Goal: Task Accomplishment & Management: Manage account settings

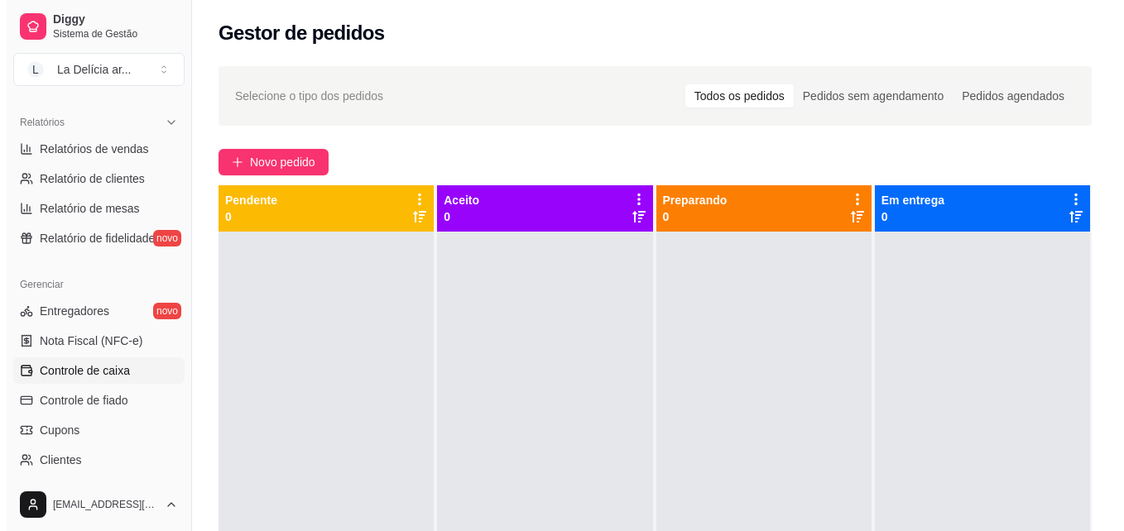
scroll to position [496, 0]
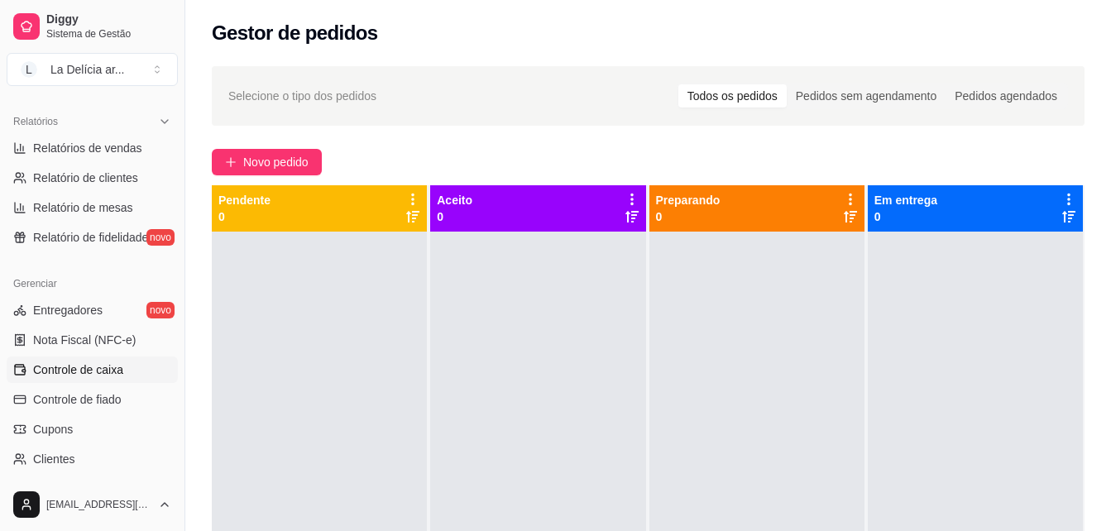
click at [90, 374] on span "Controle de caixa" at bounding box center [78, 370] width 90 height 17
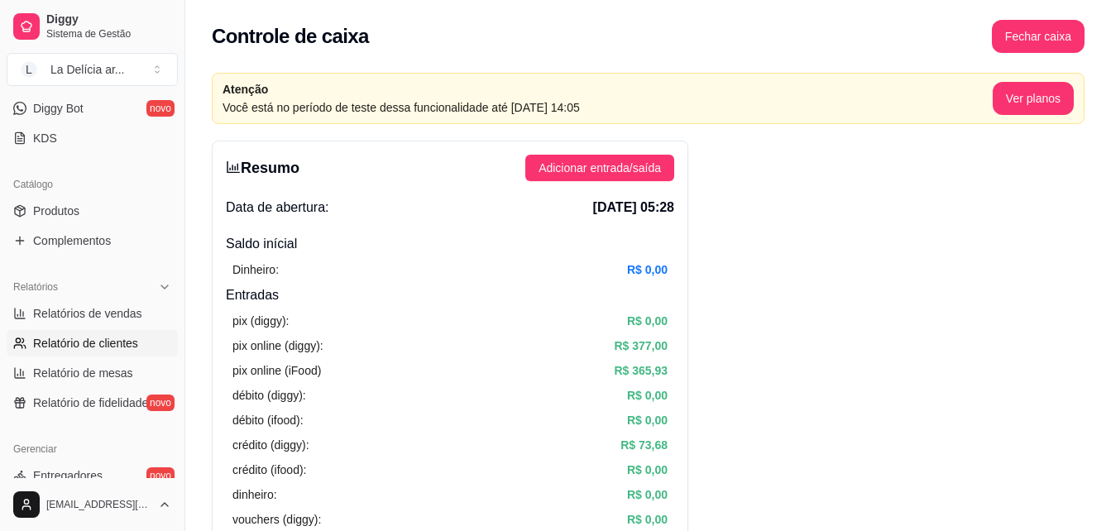
scroll to position [579, 0]
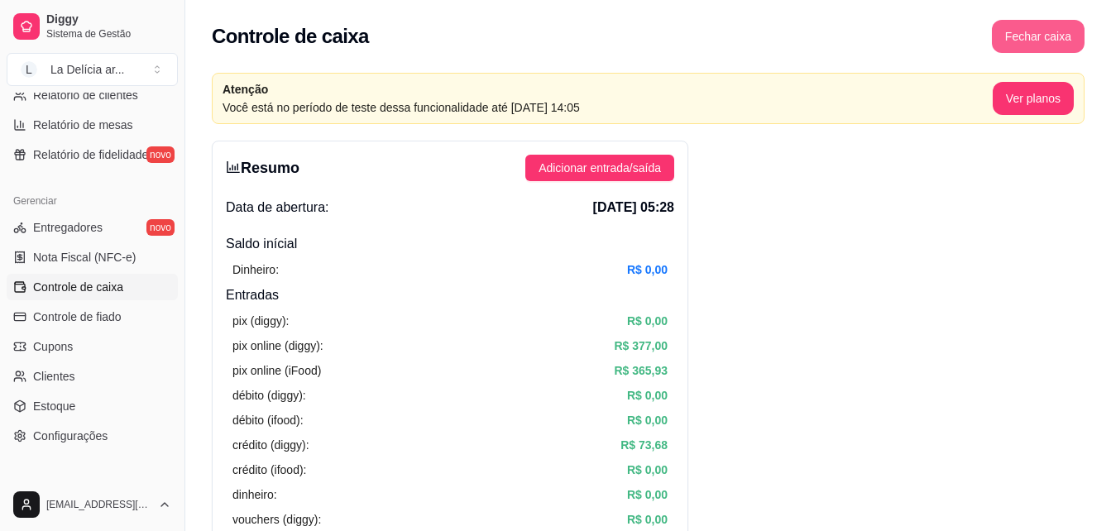
click at [1021, 31] on button "Fechar caixa" at bounding box center [1038, 36] width 93 height 33
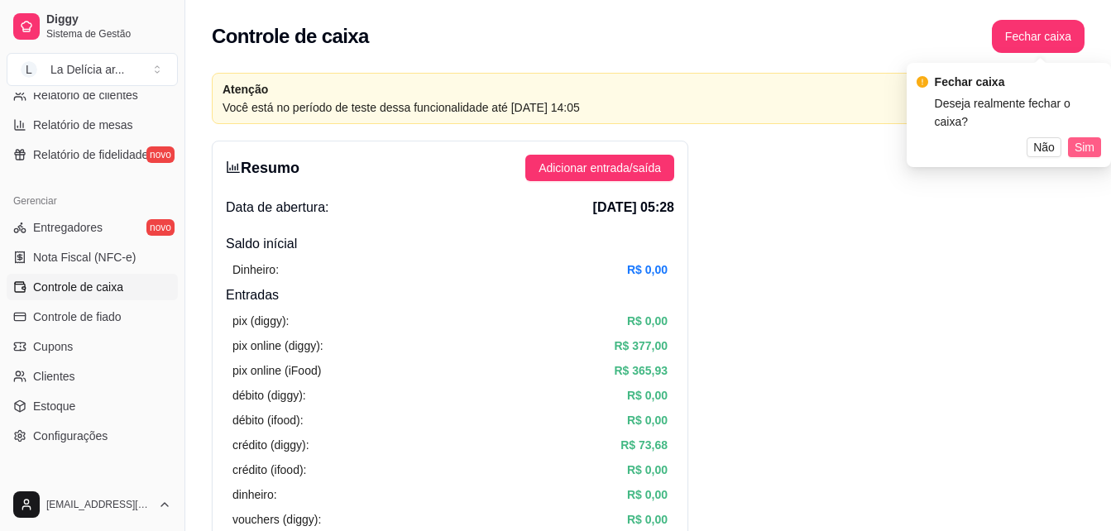
click at [1091, 138] on span "Sim" at bounding box center [1085, 147] width 20 height 18
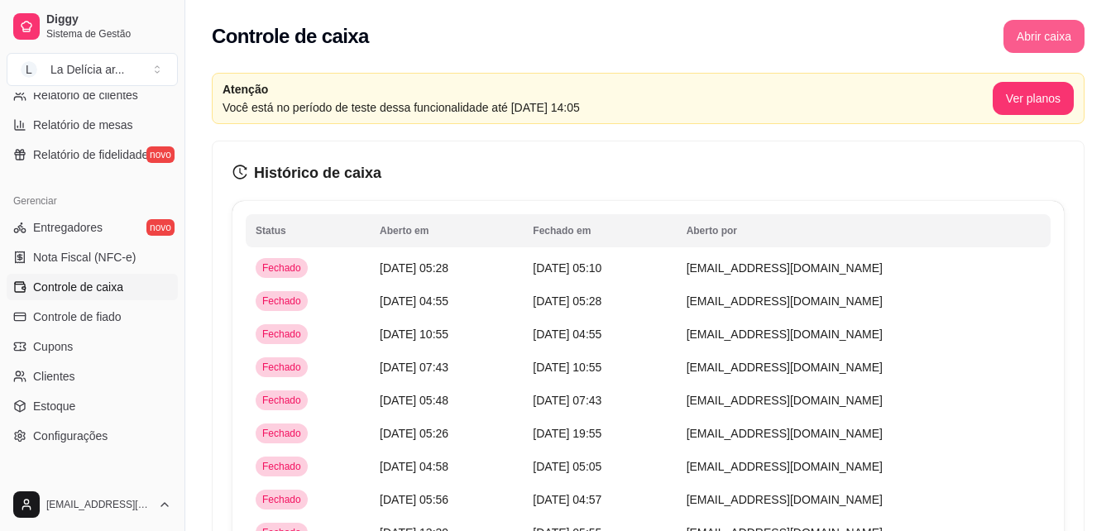
click at [1037, 44] on button "Abrir caixa" at bounding box center [1044, 36] width 81 height 33
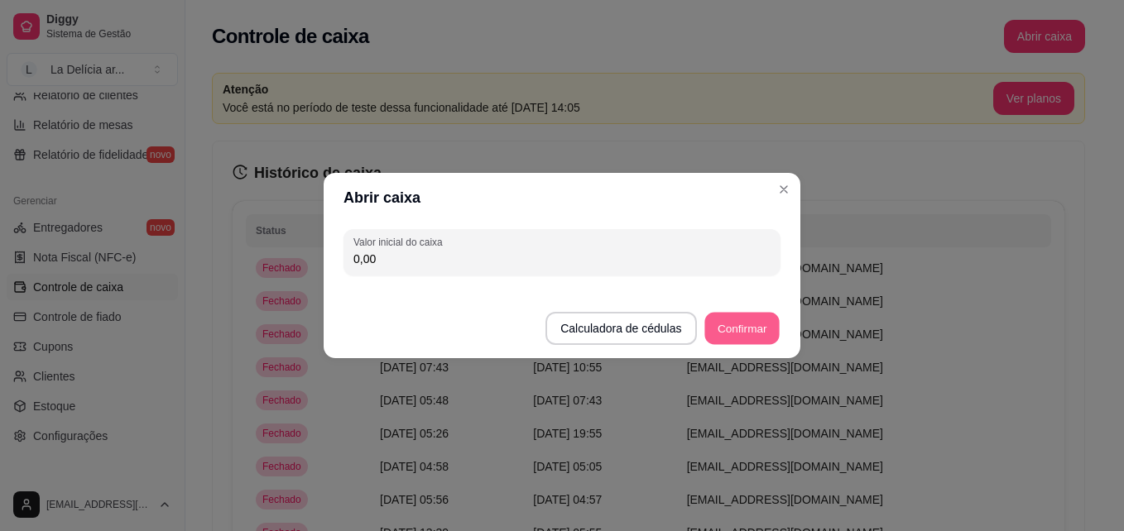
click at [727, 325] on button "Confirmar" at bounding box center [741, 329] width 75 height 32
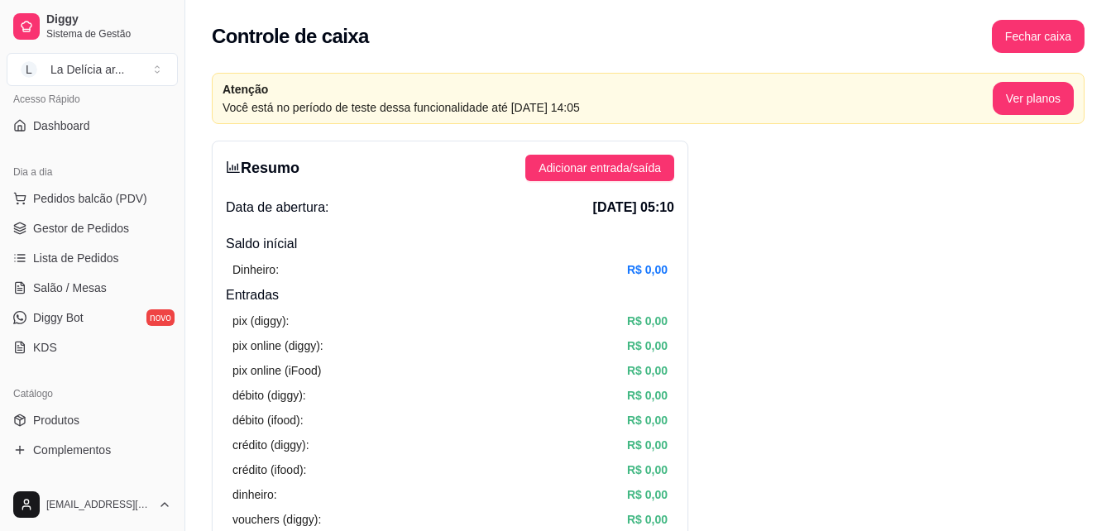
scroll to position [83, 0]
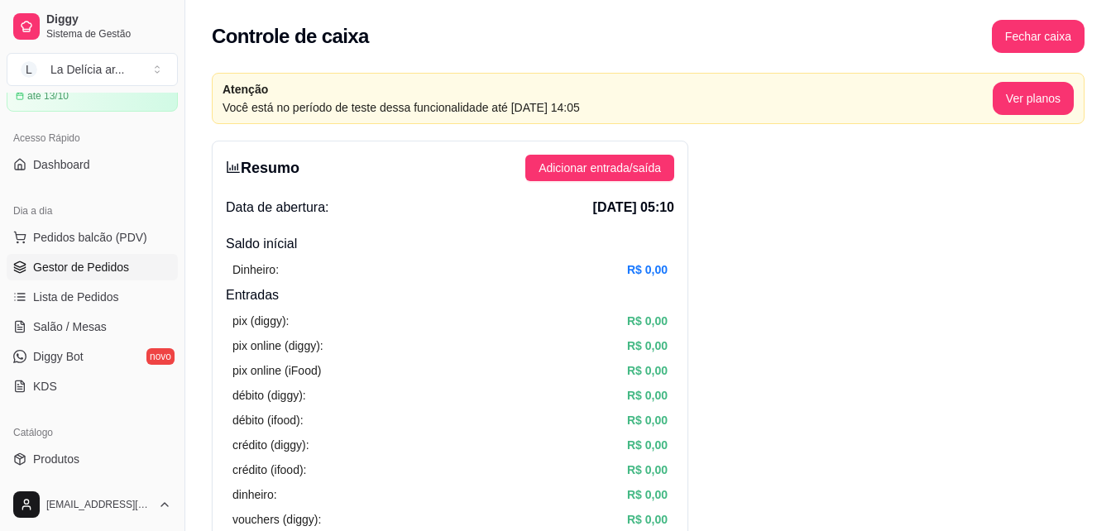
click at [119, 261] on span "Gestor de Pedidos" at bounding box center [81, 267] width 96 height 17
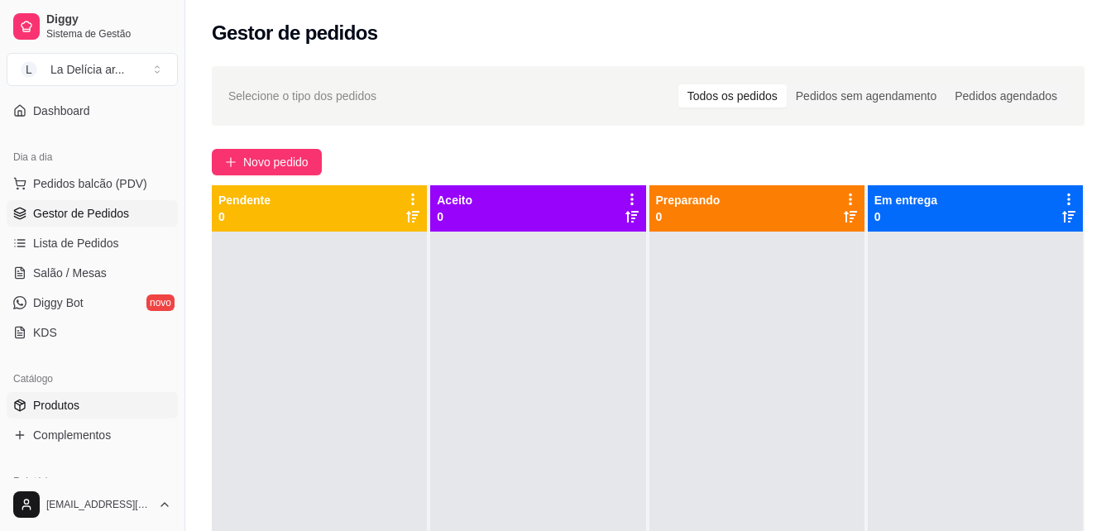
scroll to position [165, 0]
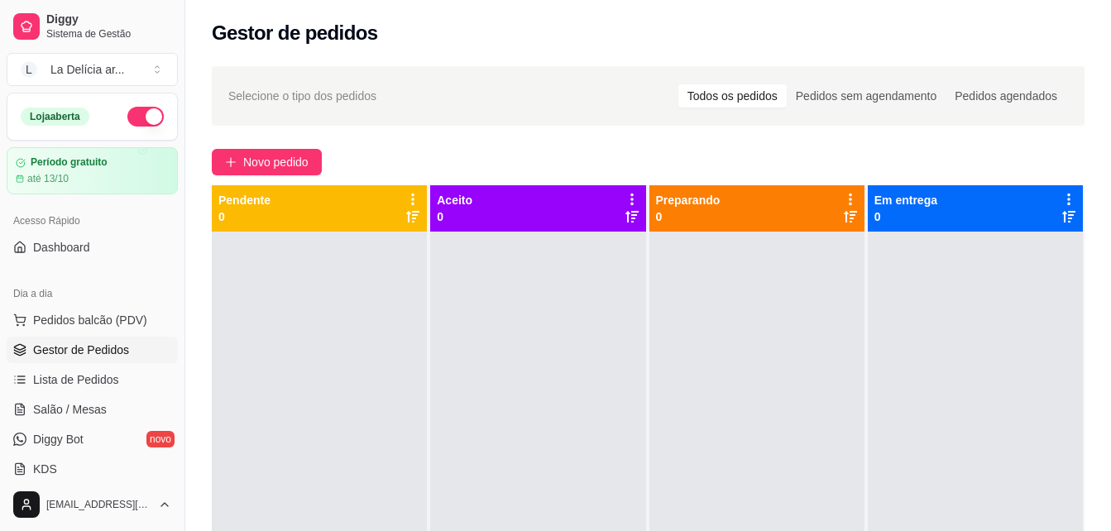
click at [593, 510] on div at bounding box center [537, 497] width 215 height 531
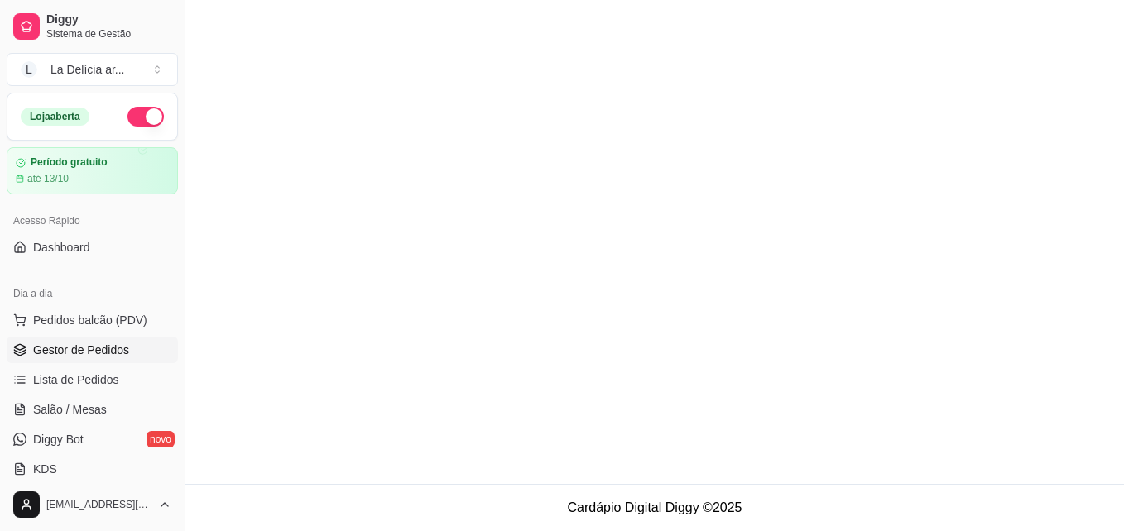
click at [475, 218] on main at bounding box center [654, 242] width 938 height 484
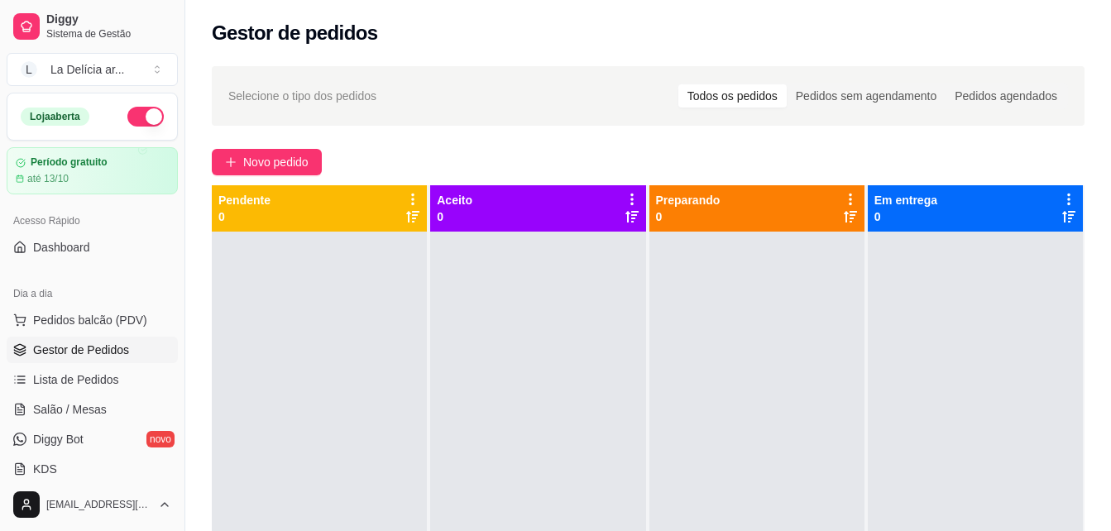
click at [127, 114] on button "button" at bounding box center [145, 117] width 36 height 20
click at [101, 122] on div "Loja aberta" at bounding box center [92, 117] width 143 height 20
click at [121, 121] on div "Loja aberta" at bounding box center [92, 117] width 143 height 20
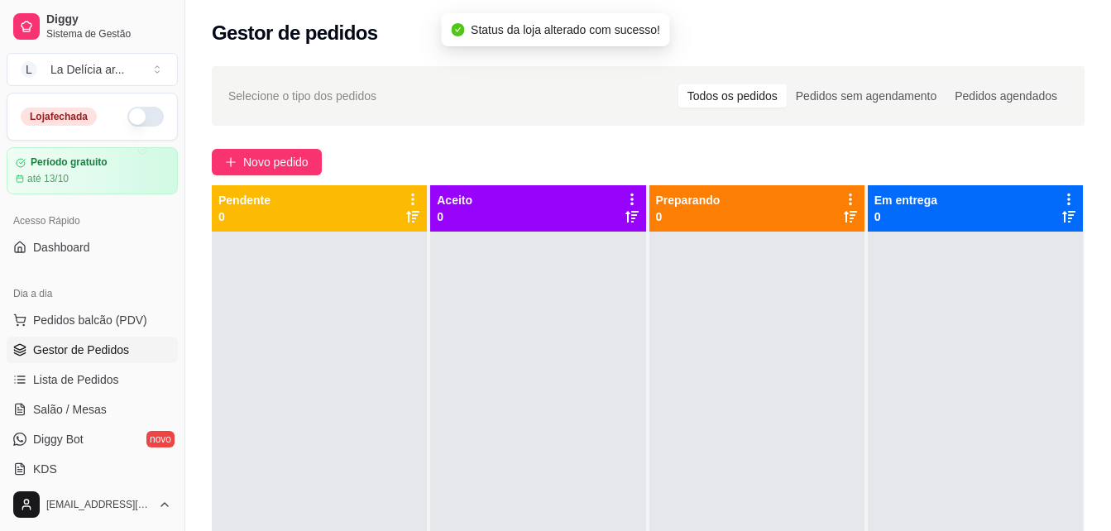
click at [139, 117] on button "button" at bounding box center [145, 117] width 36 height 20
